Goal: Register for event/course

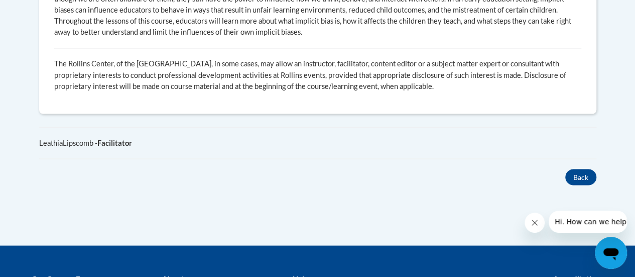
scroll to position [855, 0]
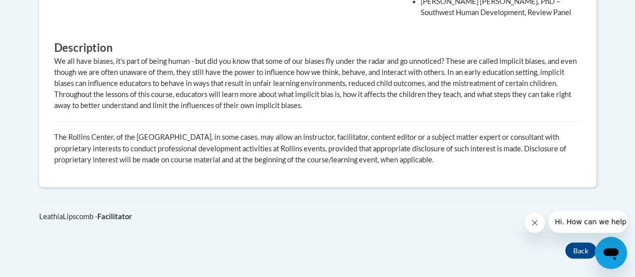
scroll to position [810, 0]
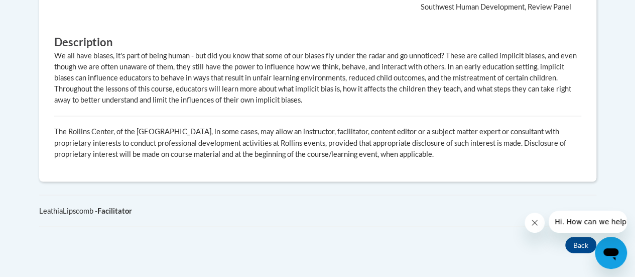
click at [537, 227] on button "Close message from company" at bounding box center [535, 222] width 20 height 20
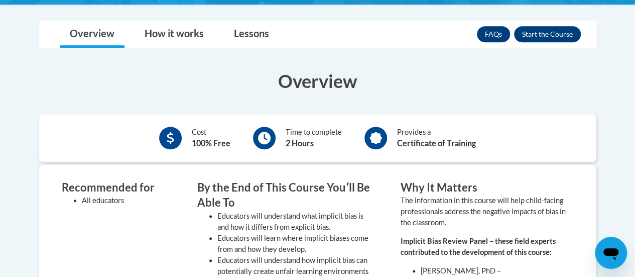
scroll to position [294, 0]
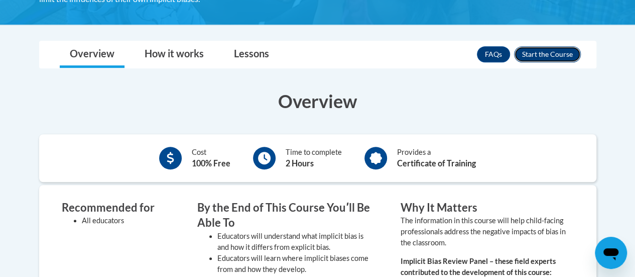
click at [540, 56] on button "Enroll" at bounding box center [547, 54] width 67 height 16
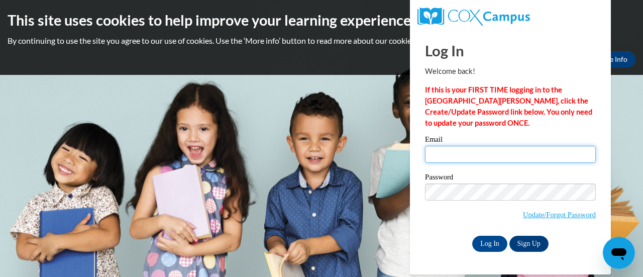
click at [440, 156] on input "Email" at bounding box center [510, 154] width 171 height 17
type input "Petersedelisha@gmail.com"
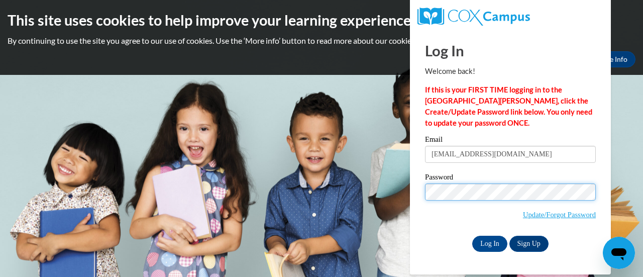
click at [472, 236] on input "Log In" at bounding box center [489, 244] width 35 height 16
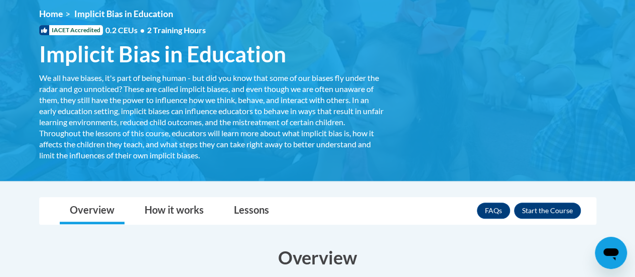
scroll to position [141, 0]
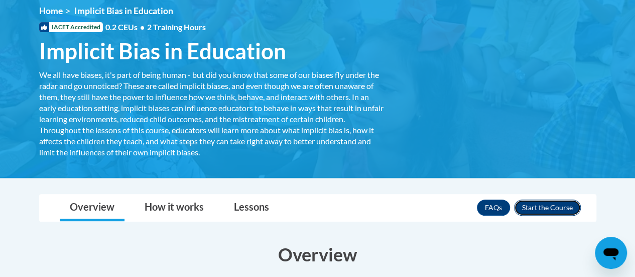
click at [536, 208] on button "Enroll" at bounding box center [547, 207] width 67 height 16
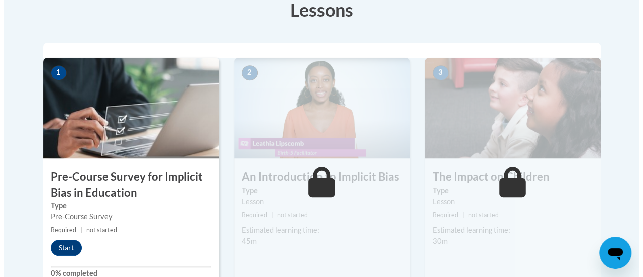
scroll to position [321, 0]
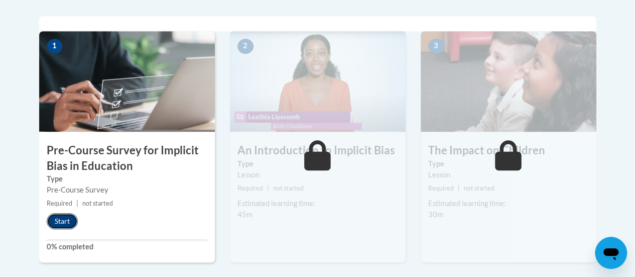
click at [66, 216] on button "Start" at bounding box center [62, 221] width 31 height 16
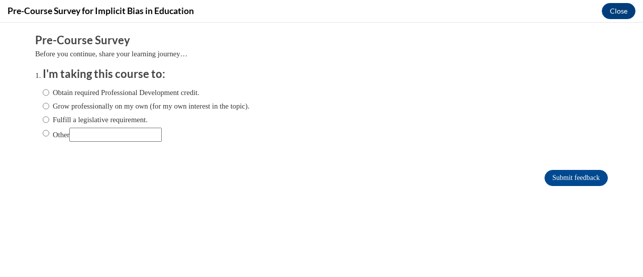
scroll to position [0, 0]
click at [43, 90] on input "Obtain required Professional Development credit." at bounding box center [46, 92] width 7 height 11
radio input "true"
click at [565, 178] on input "Submit feedback" at bounding box center [575, 178] width 63 height 16
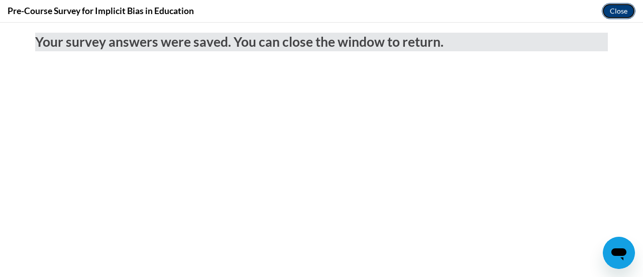
click at [610, 11] on button "Close" at bounding box center [619, 11] width 34 height 16
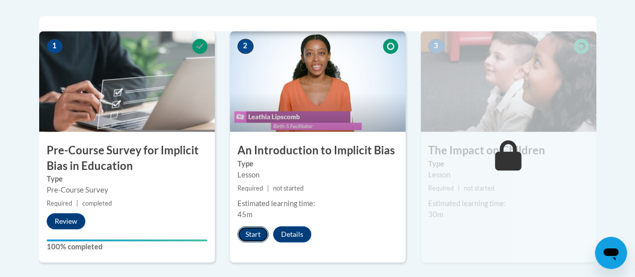
click at [261, 235] on button "Start" at bounding box center [253, 234] width 31 height 16
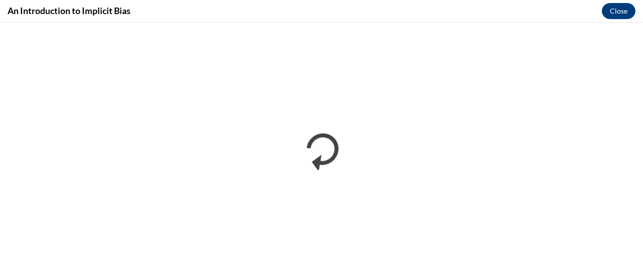
click at [341, 6] on div "An Introduction to Implicit Bias Close" at bounding box center [321, 11] width 643 height 23
